Goal: Navigation & Orientation: Understand site structure

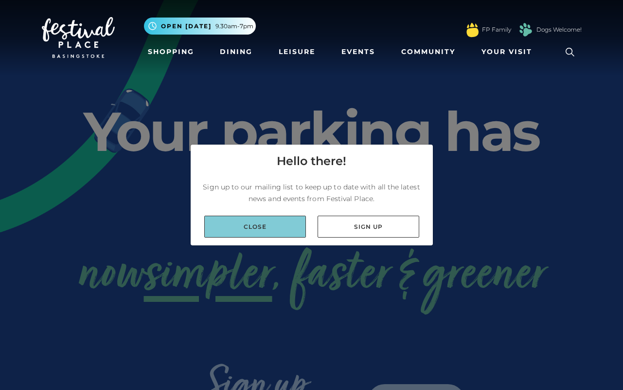
click at [260, 229] on link "Close" at bounding box center [255, 227] width 102 height 22
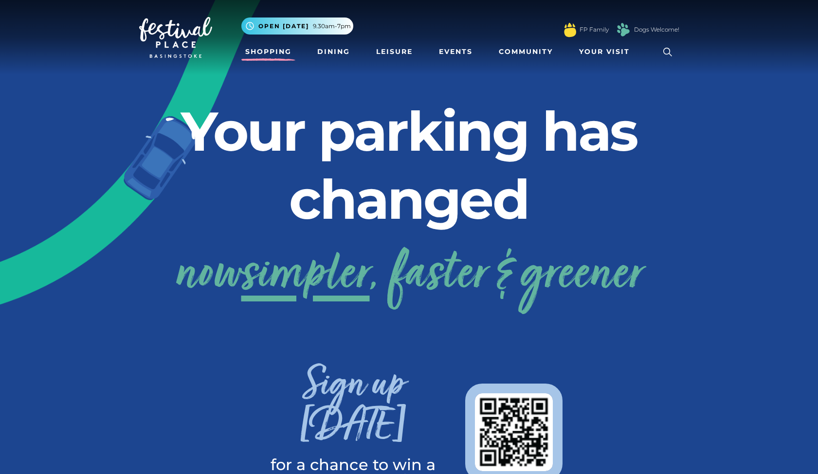
click at [270, 49] on link "Shopping" at bounding box center [268, 52] width 54 height 18
click at [324, 54] on link "Dining" at bounding box center [333, 52] width 40 height 18
click at [387, 53] on link "Leisure" at bounding box center [394, 52] width 44 height 18
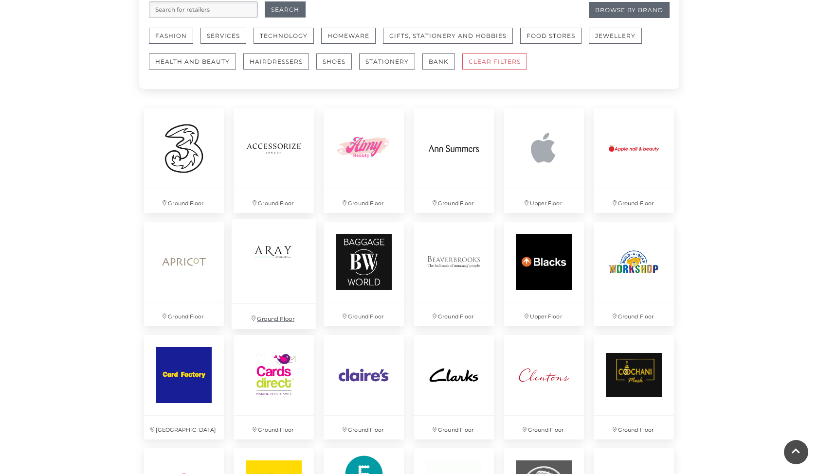
scroll to position [619, 0]
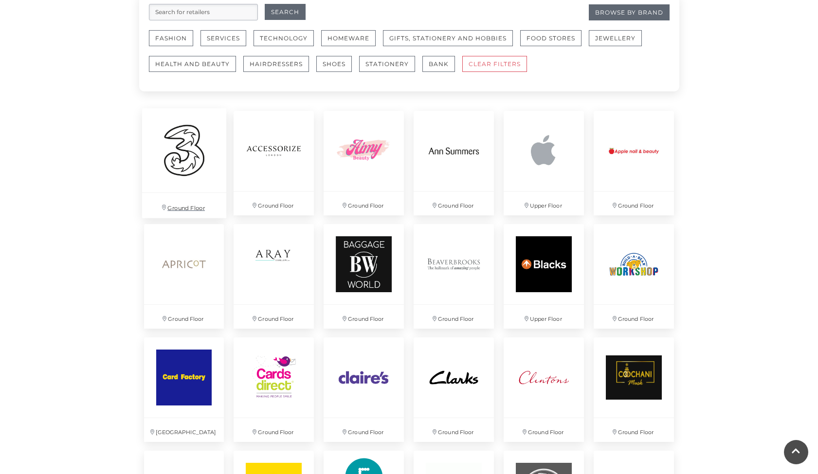
click at [190, 155] on img at bounding box center [184, 150] width 84 height 84
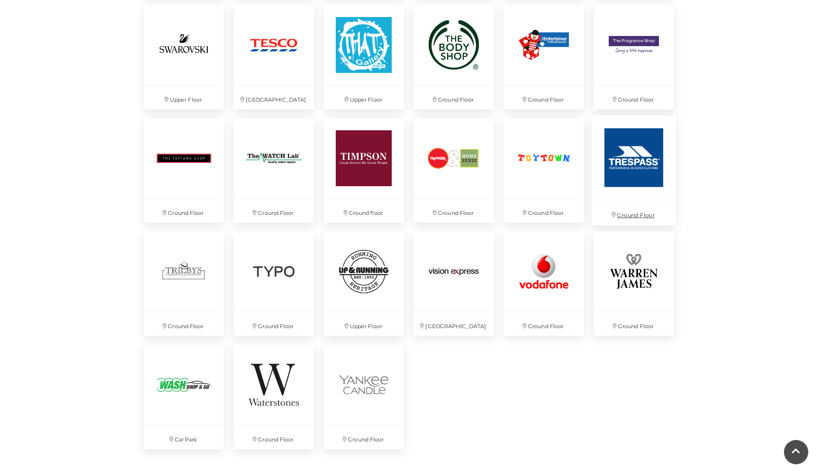
scroll to position [2428, 0]
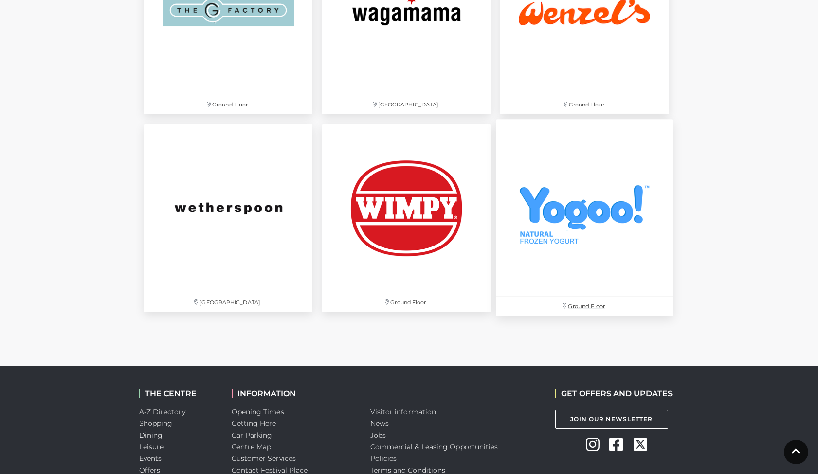
scroll to position [3323, 0]
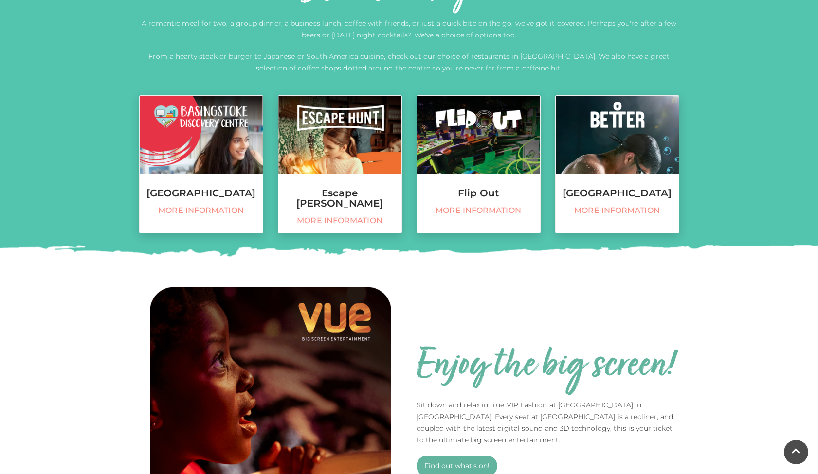
scroll to position [367, 0]
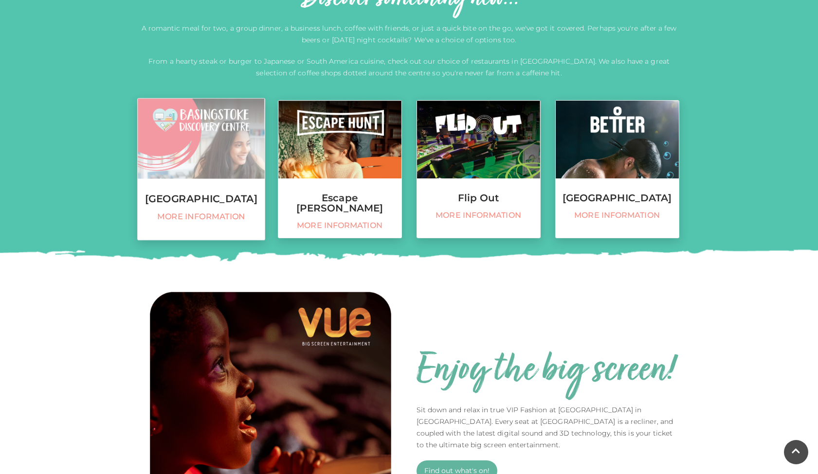
click at [228, 222] on span "More information" at bounding box center [201, 217] width 117 height 10
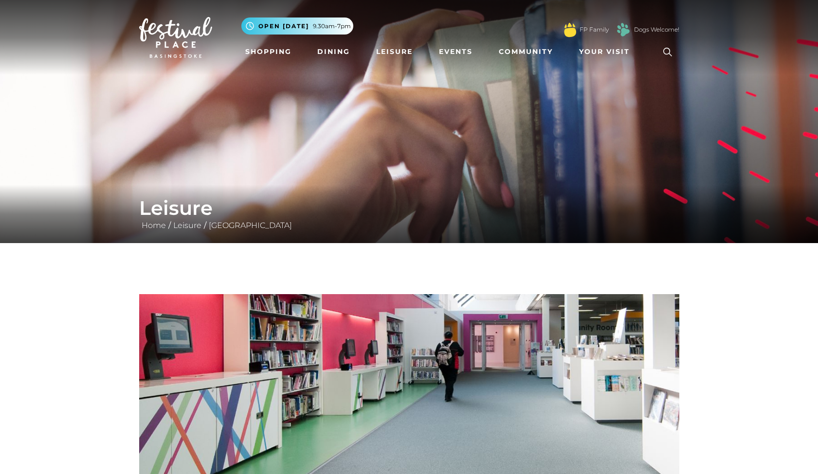
click at [189, 35] on img at bounding box center [175, 37] width 73 height 41
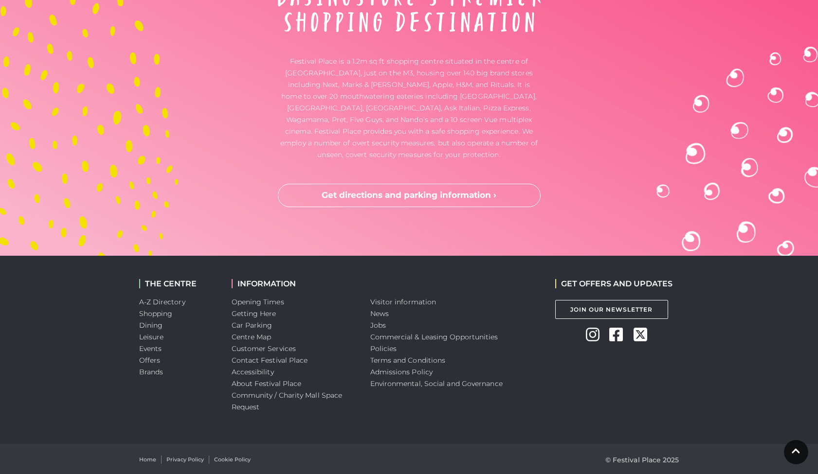
scroll to position [2569, 0]
